Goal: Transaction & Acquisition: Purchase product/service

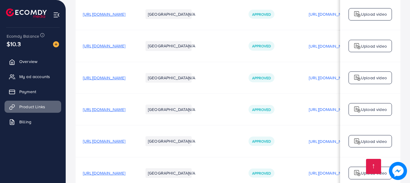
scroll to position [0, 152]
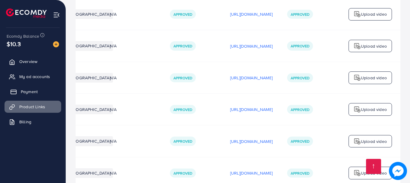
click at [29, 92] on span "Payment" at bounding box center [29, 92] width 17 height 6
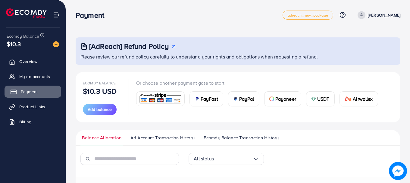
click at [29, 92] on span "Payment" at bounding box center [29, 92] width 17 height 6
click at [328, 97] on span "USDT" at bounding box center [323, 98] width 12 height 7
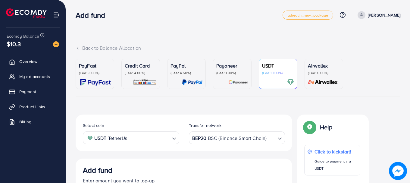
scroll to position [112, 0]
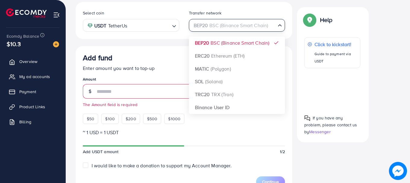
click at [237, 25] on div "BEP20 BSC (Binance Smart Chain)" at bounding box center [233, 25] width 85 height 11
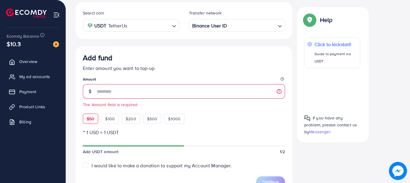
click at [94, 116] on span "$50" at bounding box center [91, 119] width 8 height 6
type input "**"
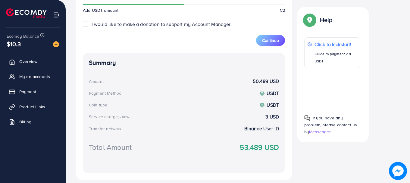
scroll to position [273, 0]
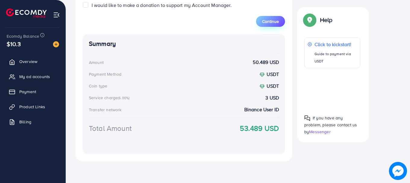
click at [268, 20] on span "Continue" at bounding box center [270, 21] width 17 height 6
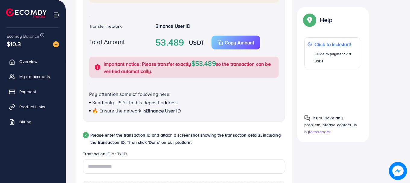
scroll to position [247, 0]
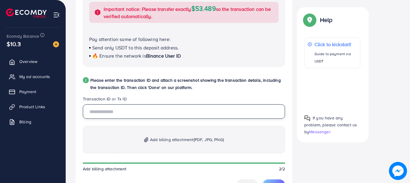
click at [103, 115] on input "text" at bounding box center [184, 111] width 202 height 14
paste input "**********"
type input "**********"
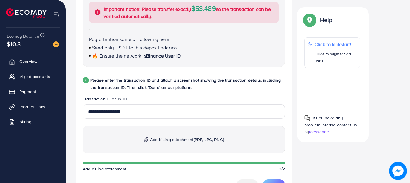
click at [181, 139] on span "Add billing attachment (PDF, JPG, PNG)" at bounding box center [187, 139] width 74 height 7
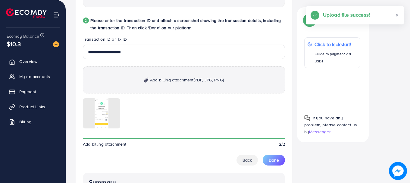
scroll to position [307, 0]
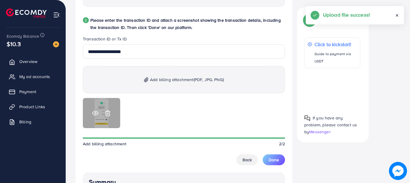
click at [96, 112] on icon at bounding box center [95, 113] width 6 height 6
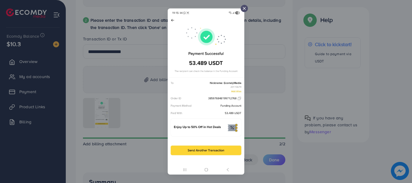
click at [270, 105] on div at bounding box center [206, 91] width 412 height 183
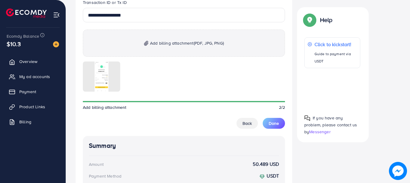
scroll to position [348, 0]
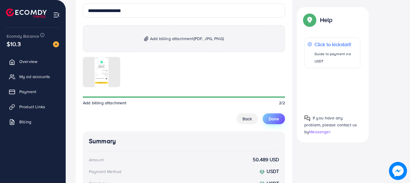
click at [276, 116] on span "Done" at bounding box center [274, 119] width 10 height 6
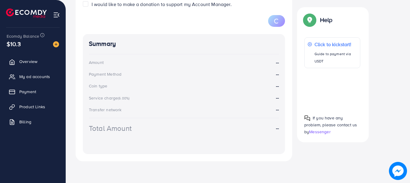
scroll to position [112, 0]
